Goal: Information Seeking & Learning: Learn about a topic

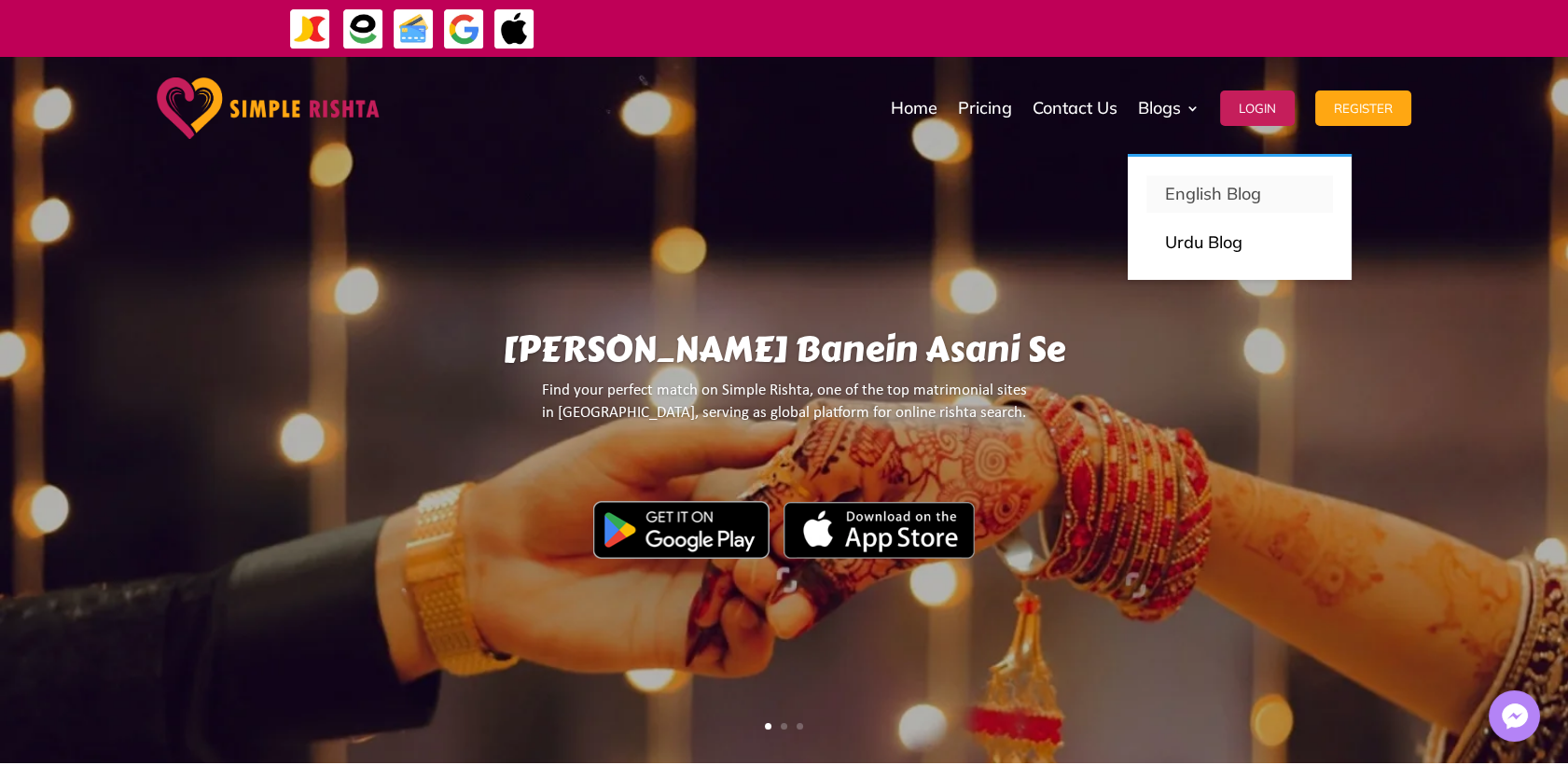
click at [1180, 190] on p "English Blog" at bounding box center [1240, 194] width 149 height 26
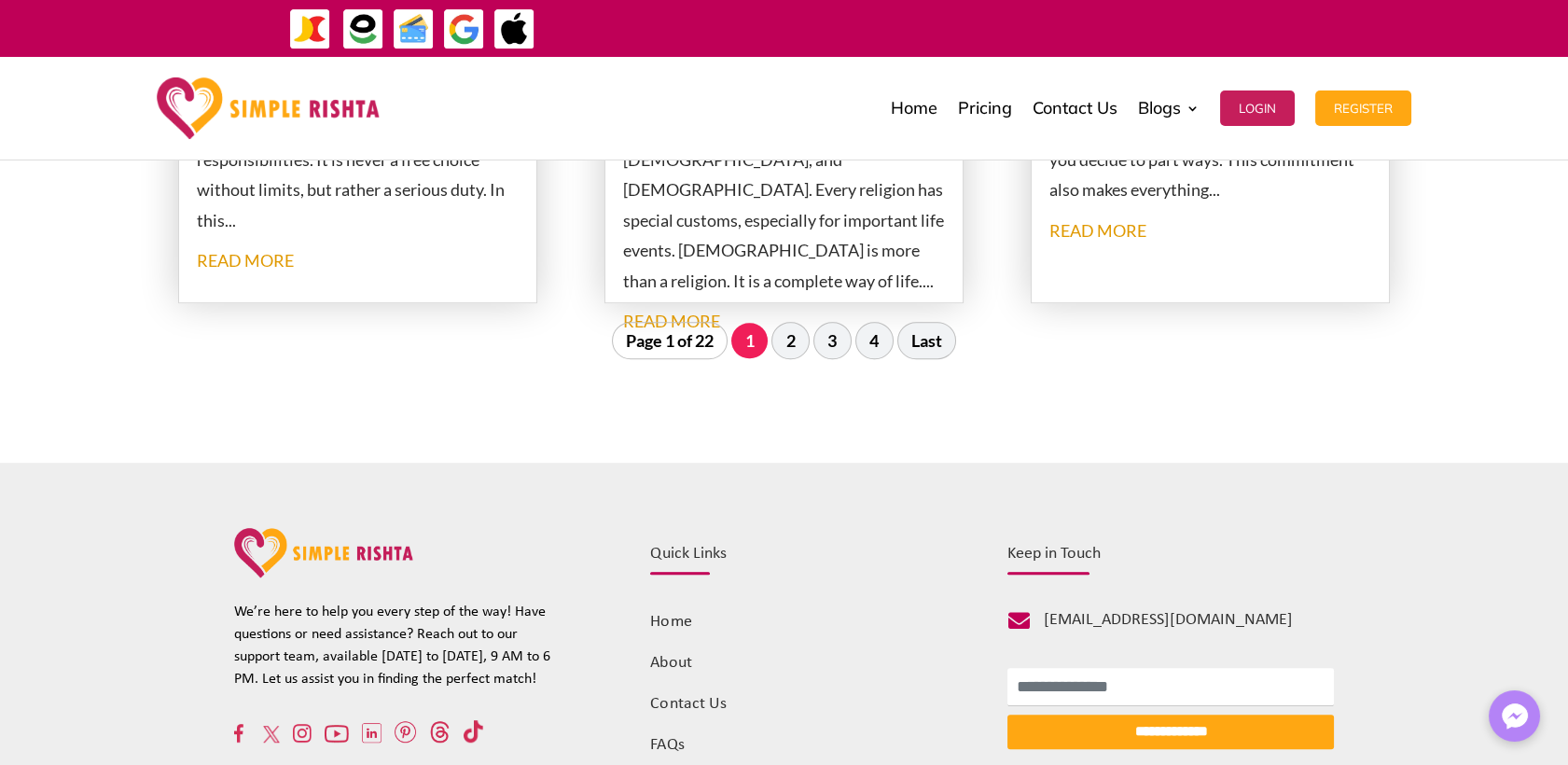
scroll to position [2385, 0]
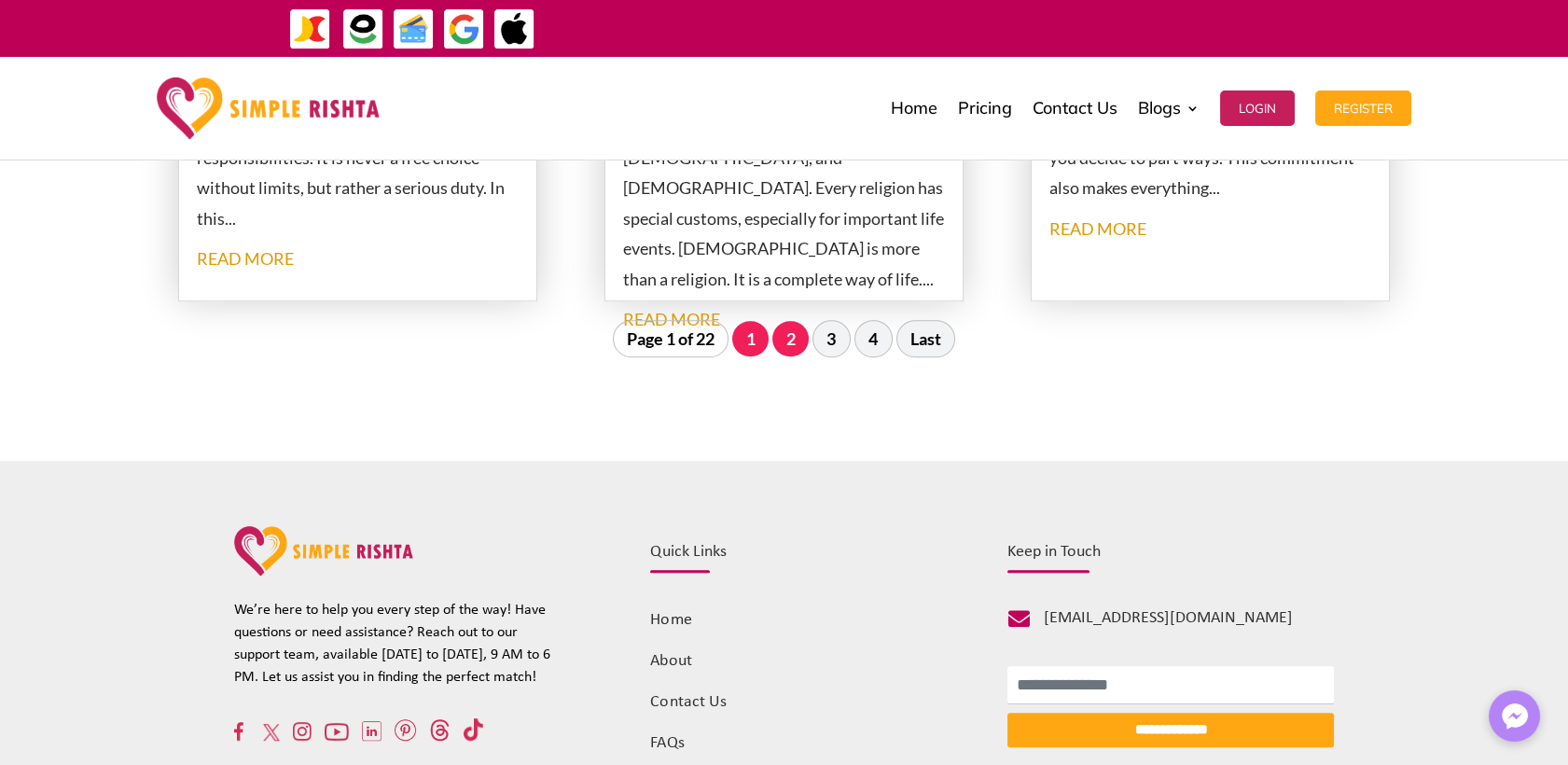
click at [798, 343] on link "2" at bounding box center [790, 339] width 36 height 35
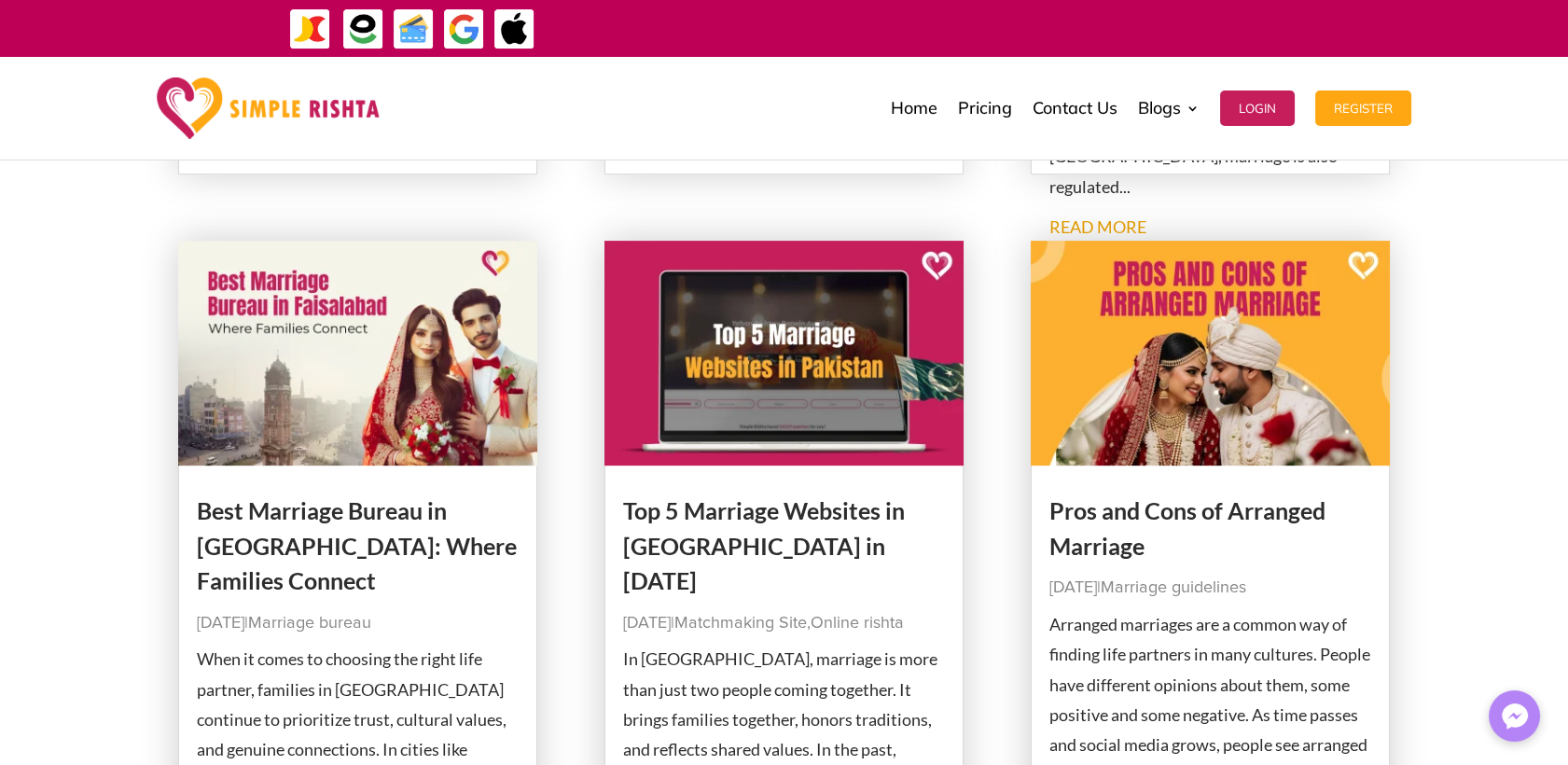
scroll to position [2129, 0]
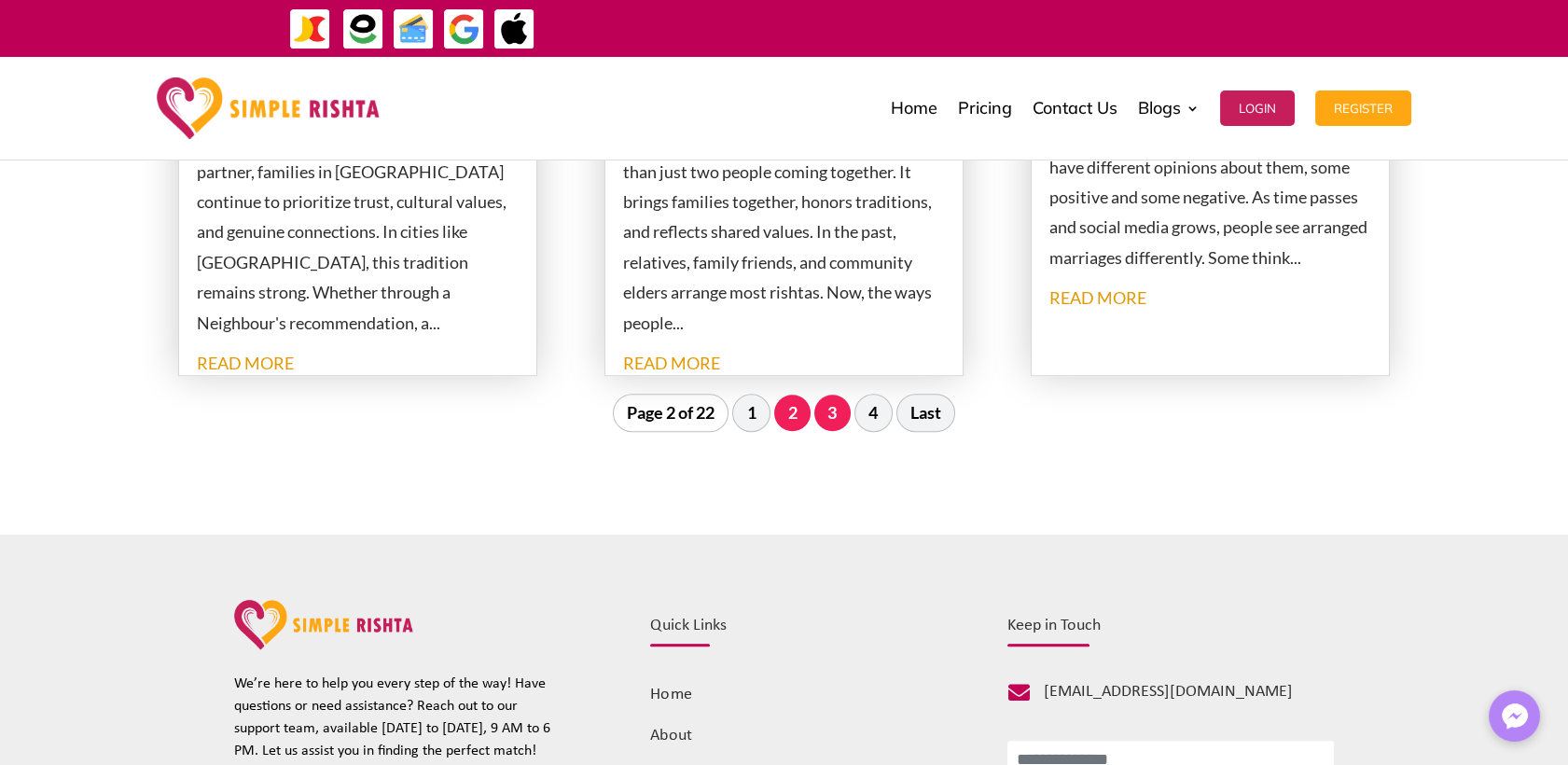
click at [828, 402] on link "3" at bounding box center [832, 413] width 36 height 35
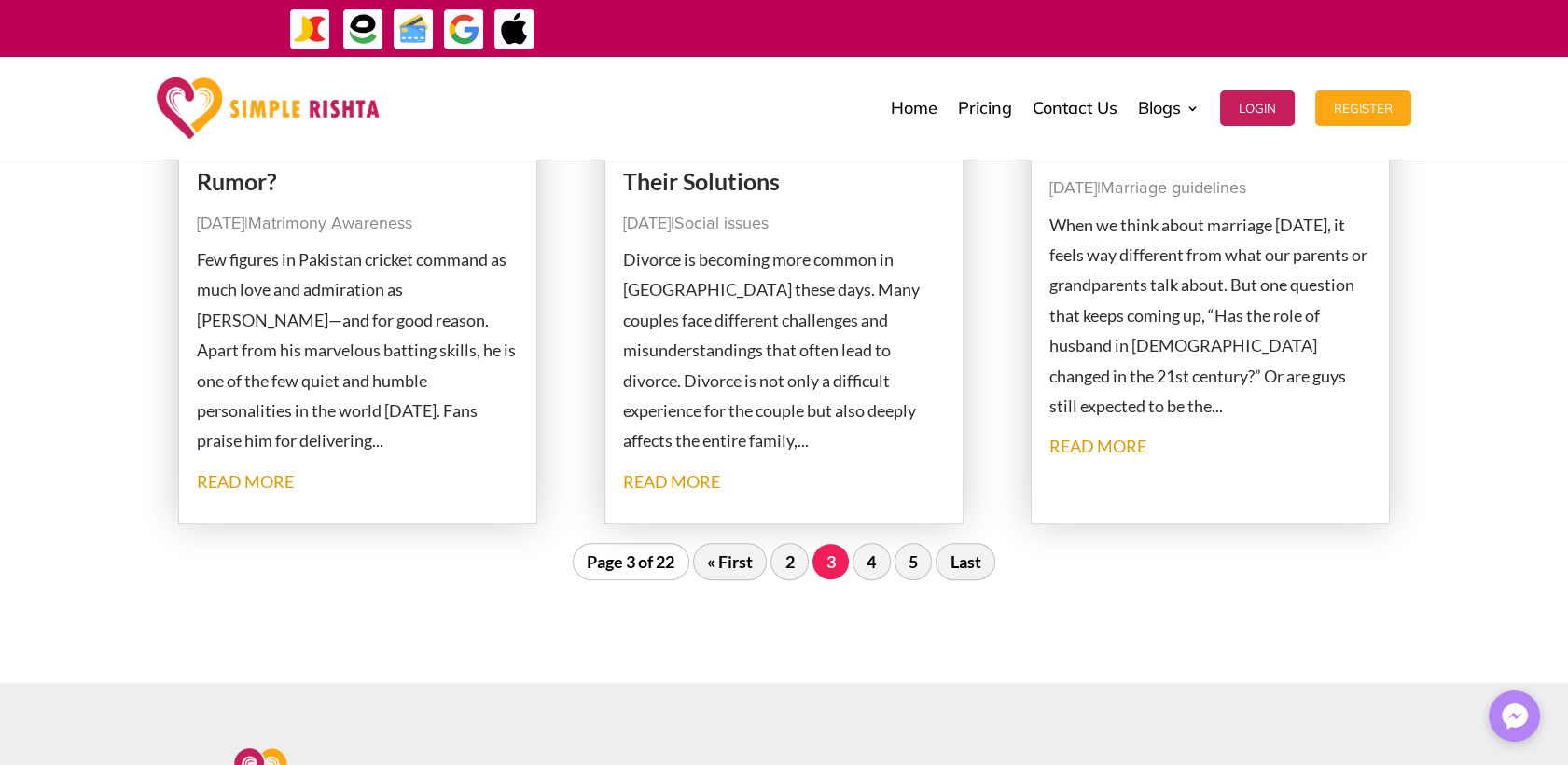
scroll to position [2074, 0]
click at [869, 557] on link "4" at bounding box center [871, 559] width 36 height 35
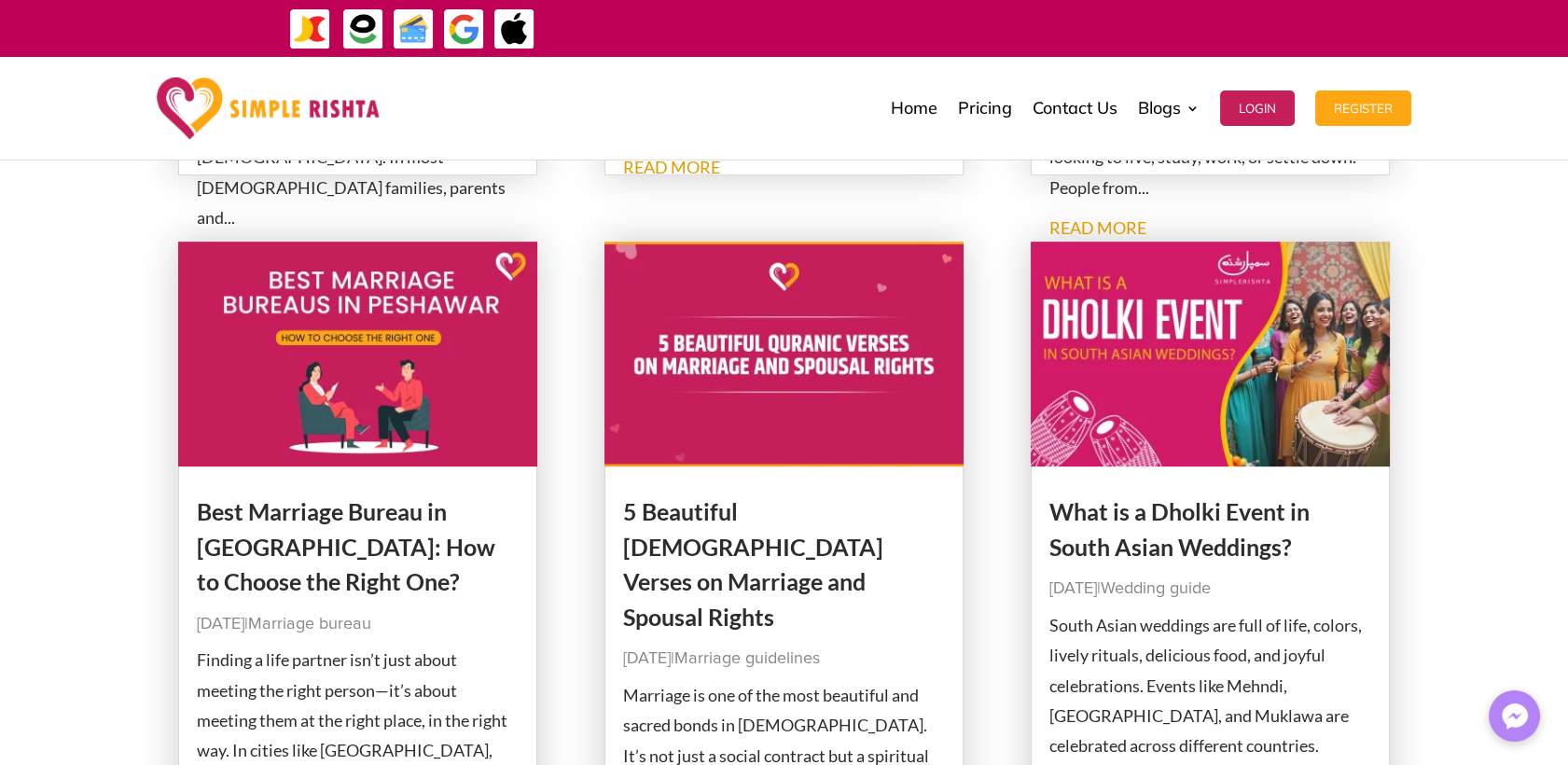
scroll to position [1610, 0]
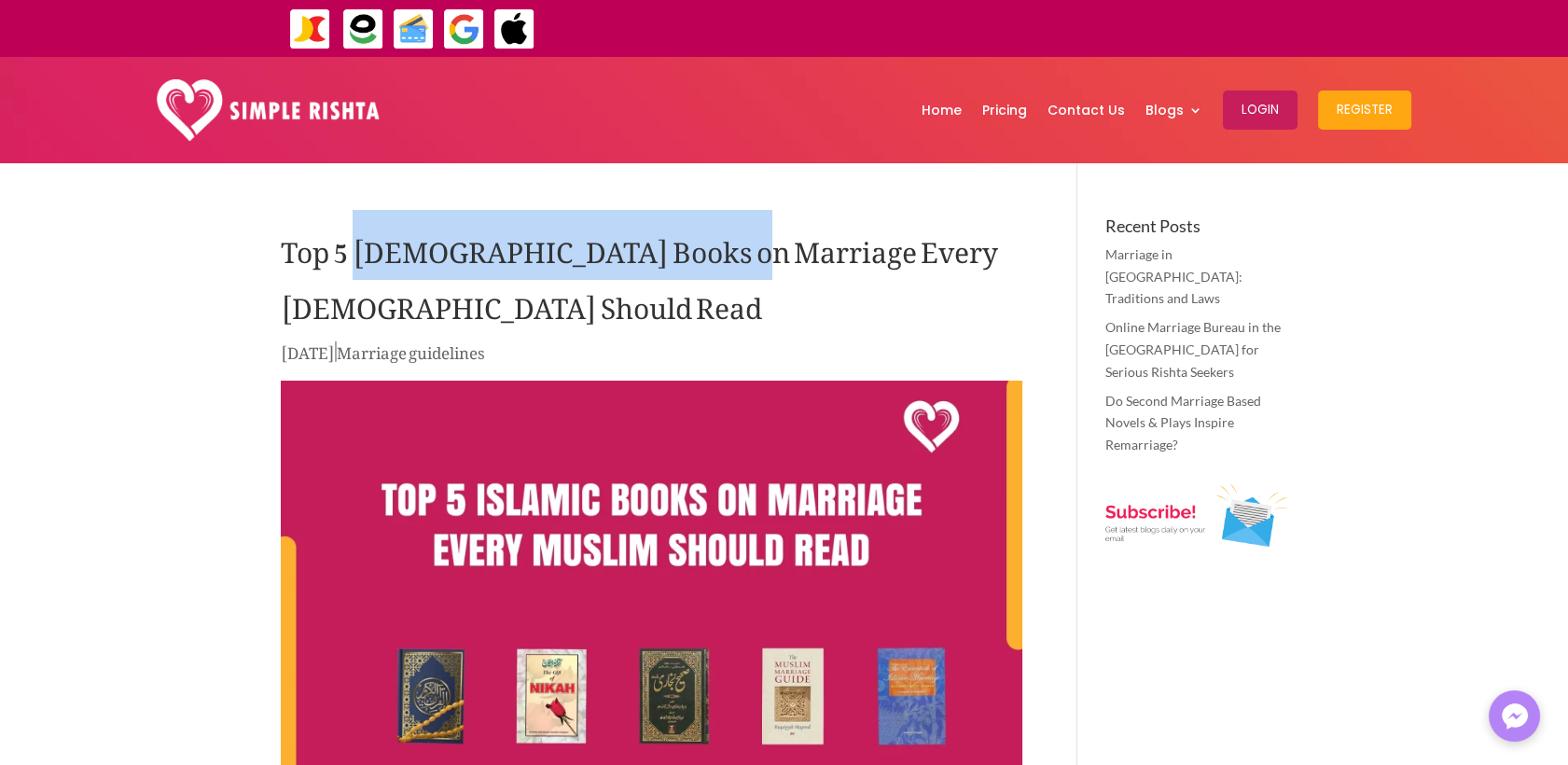
drag, startPoint x: 381, startPoint y: 251, endPoint x: 704, endPoint y: 255, distance: 323.0
click at [704, 255] on h1 "Top 5 Islamic Books on Marriage Every Muslim Should Read" at bounding box center [652, 278] width 742 height 121
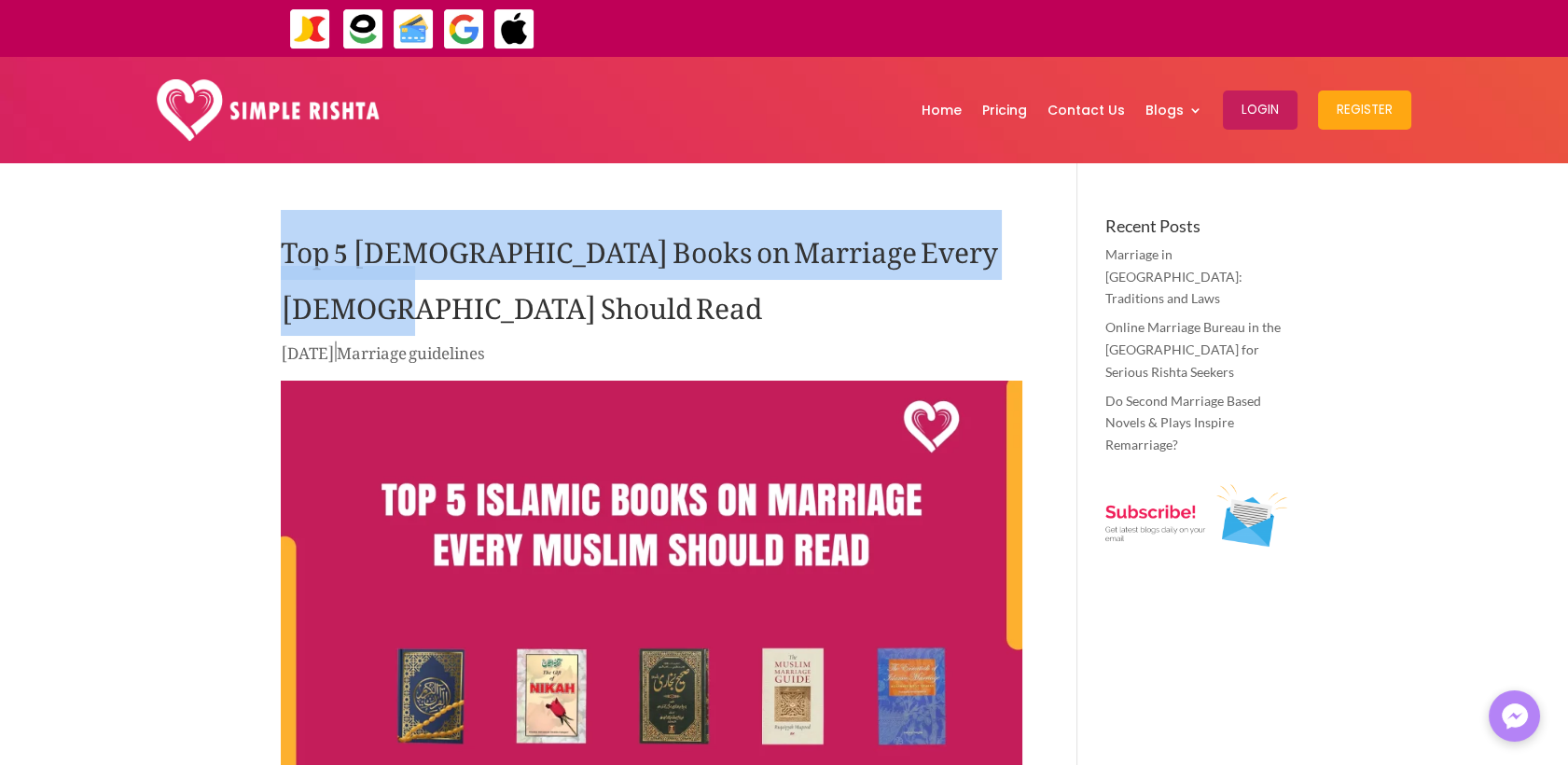
drag, startPoint x: 284, startPoint y: 250, endPoint x: 348, endPoint y: 317, distance: 92.7
click at [348, 317] on h1 "Top 5 [DEMOGRAPHIC_DATA] Books on Marriage Every [DEMOGRAPHIC_DATA] Should Read" at bounding box center [652, 278] width 742 height 121
copy h1 "Top 5 [DEMOGRAPHIC_DATA] Books on Marriage Every [DEMOGRAPHIC_DATA] Should Read"
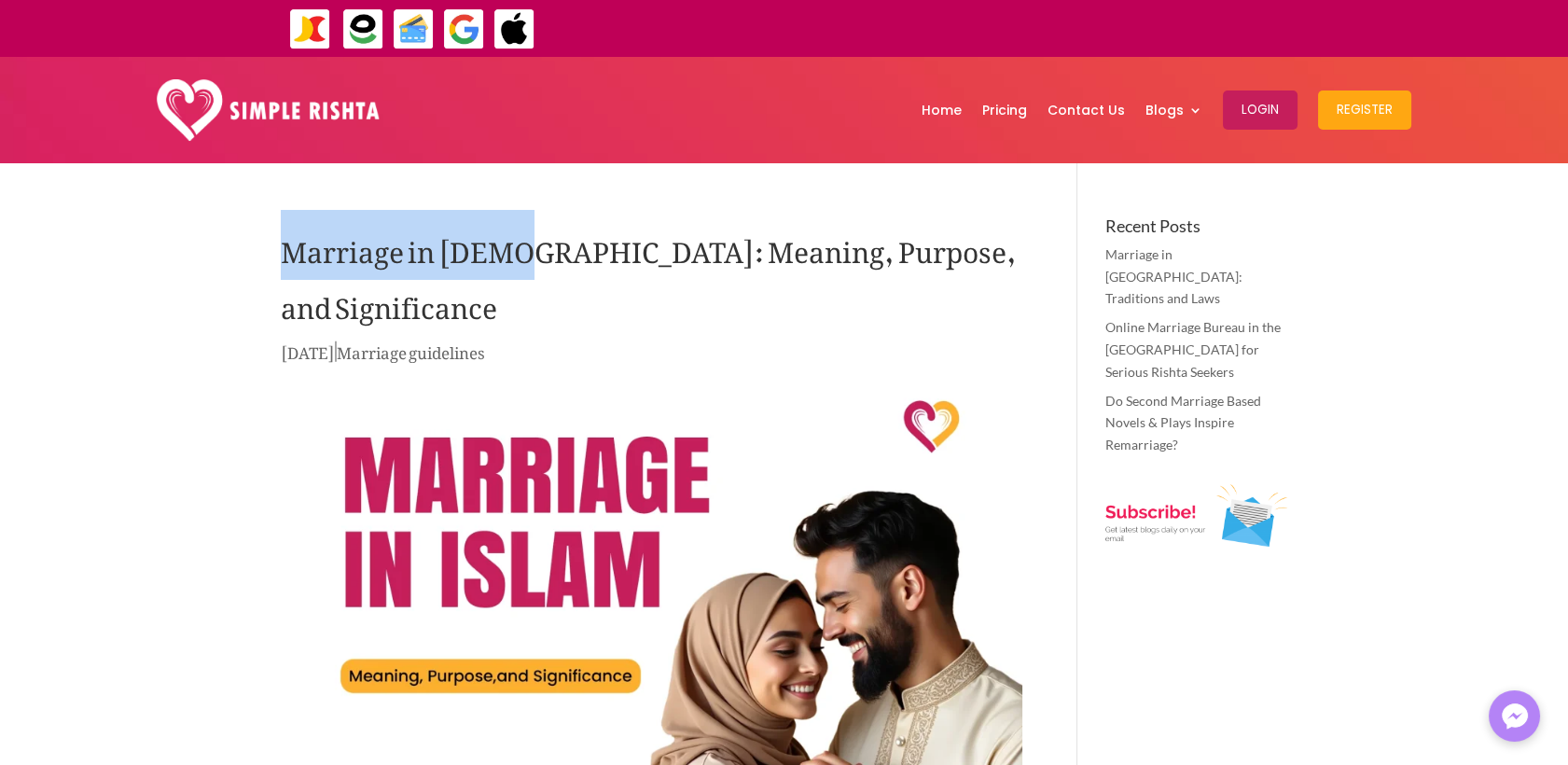
drag, startPoint x: 284, startPoint y: 258, endPoint x: 515, endPoint y: 257, distance: 231.0
click at [515, 257] on h1 "Marriage in [DEMOGRAPHIC_DATA]: Meaning, Purpose, and Significance" at bounding box center [652, 278] width 742 height 121
copy h1 "Marriage in Islam"
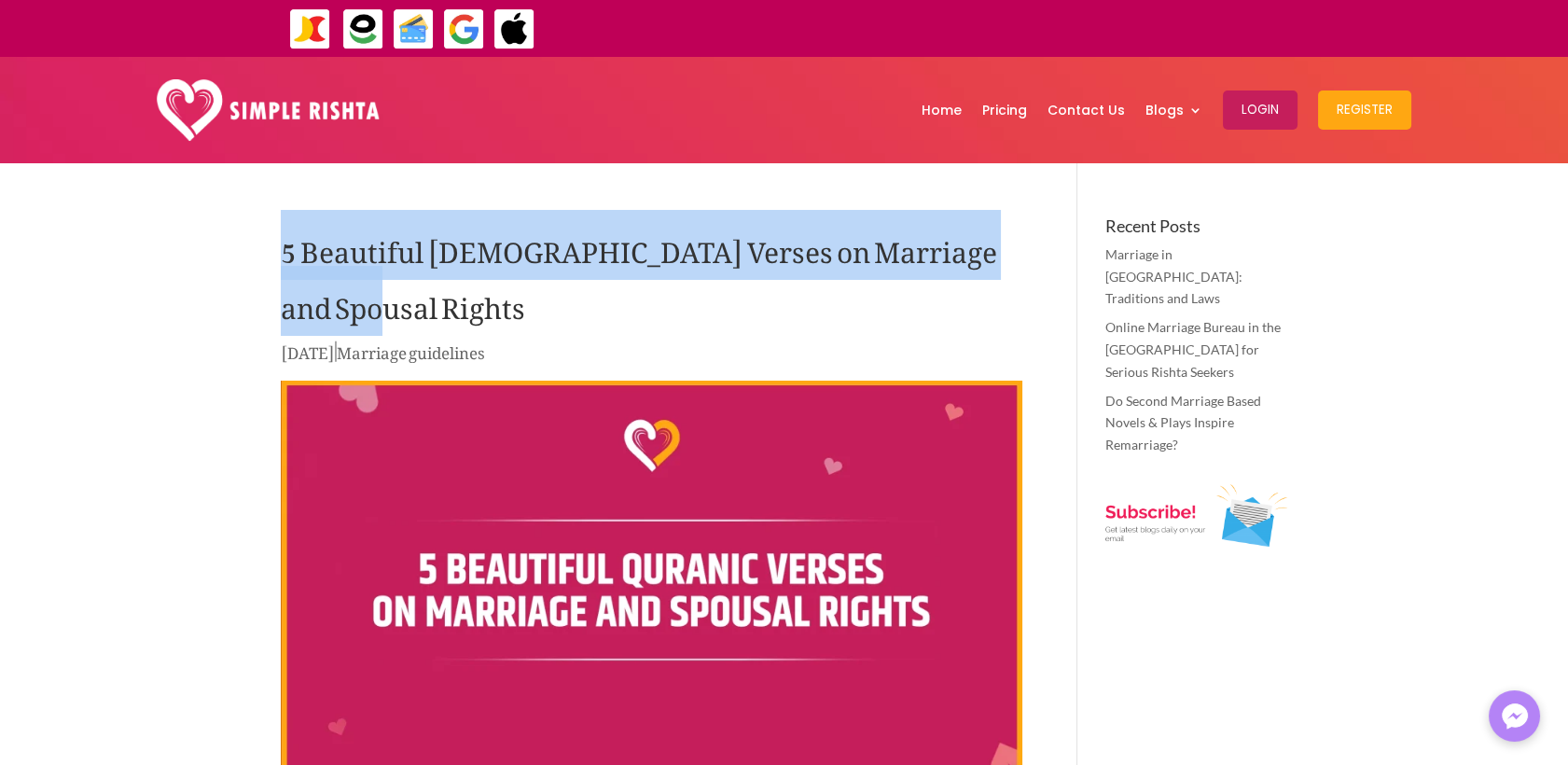
drag, startPoint x: 382, startPoint y: 310, endPoint x: 277, endPoint y: 250, distance: 120.9
drag, startPoint x: 277, startPoint y: 250, endPoint x: 317, endPoint y: 254, distance: 40.2
click at [317, 254] on h1 "5 Beautiful [DEMOGRAPHIC_DATA] Verses on Marriage and Spousal Rights" at bounding box center [652, 278] width 742 height 121
click at [301, 250] on h1 "5 Beautiful [DEMOGRAPHIC_DATA] Verses on Marriage and Spousal Rights" at bounding box center [652, 278] width 742 height 121
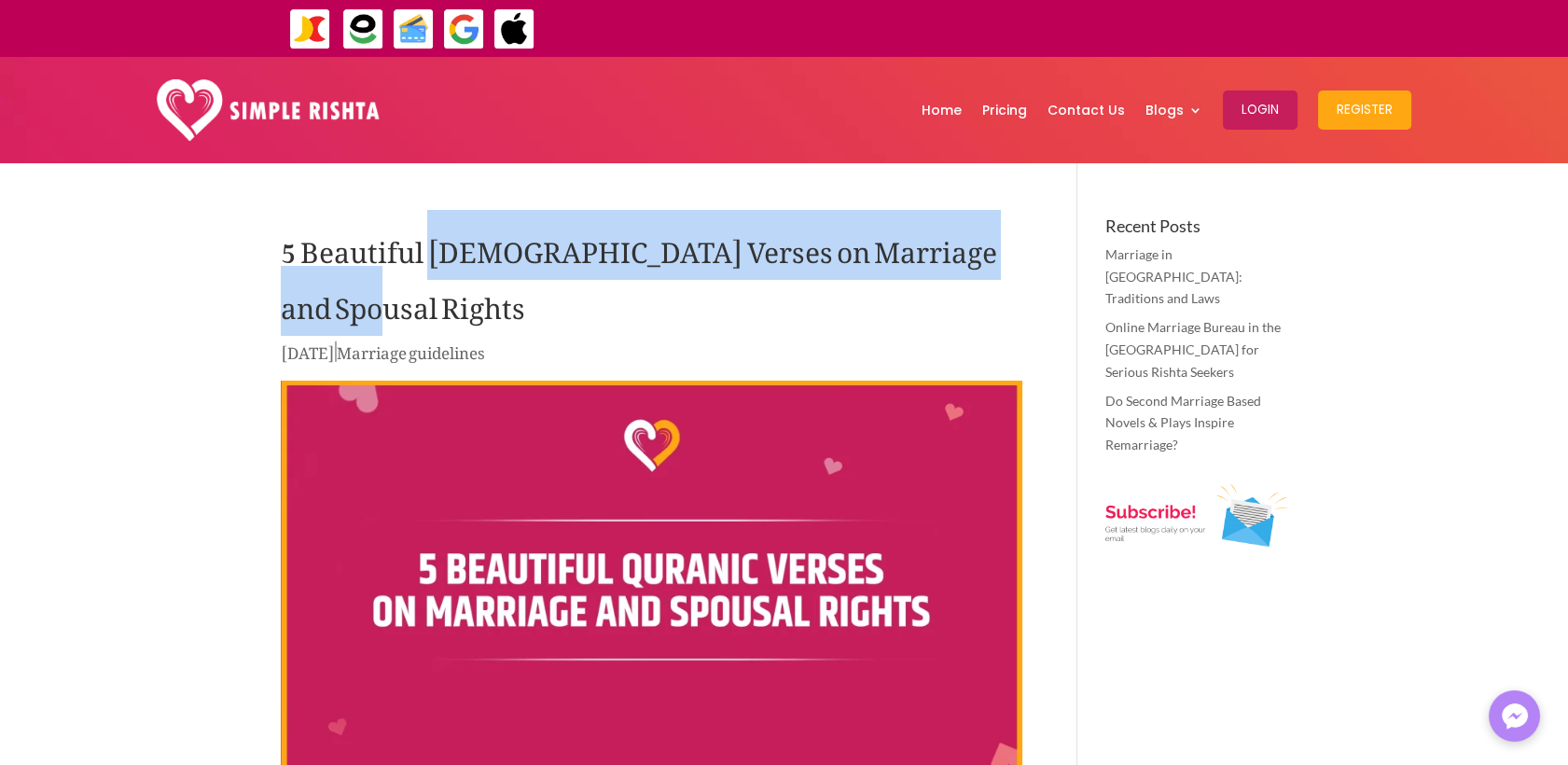
drag, startPoint x: 429, startPoint y: 250, endPoint x: 444, endPoint y: 295, distance: 47.4
click at [444, 295] on h1 "5 Beautiful [DEMOGRAPHIC_DATA] Verses on Marriage and Spousal Rights" at bounding box center [652, 278] width 742 height 121
copy h1 "[DEMOGRAPHIC_DATA] Verses on Marriage and Spousal Rights"
